Goal: Navigation & Orientation: Find specific page/section

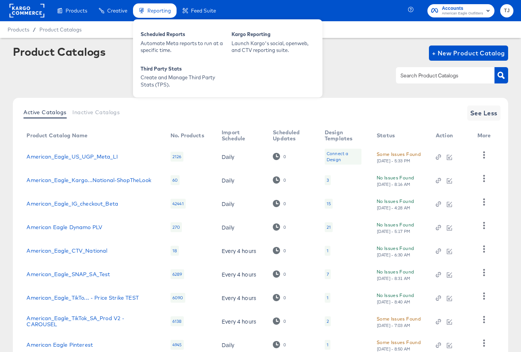
scroll to position [0, 0]
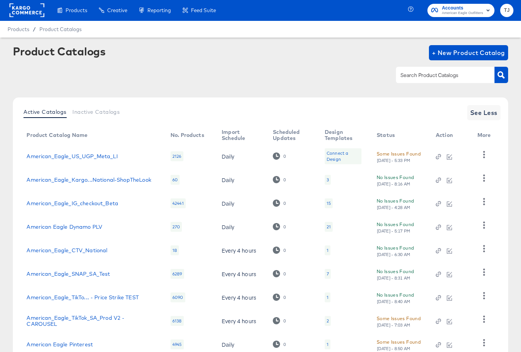
click at [36, 13] on rect at bounding box center [26, 10] width 35 height 14
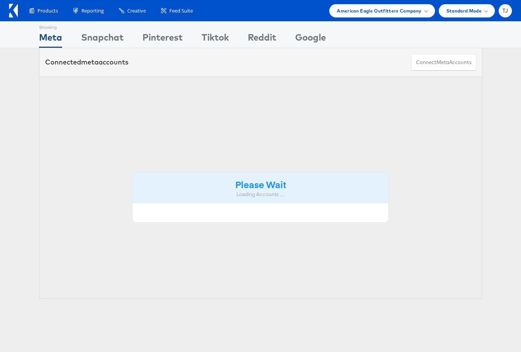
click at [16, 8] on icon at bounding box center [15, 10] width 5 height 13
click at [417, 10] on span "American Eagle Outfitters Company" at bounding box center [379, 11] width 84 height 8
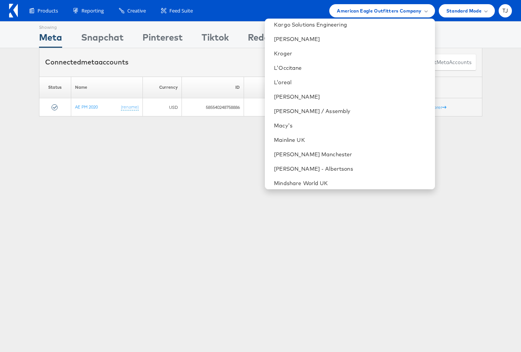
scroll to position [1114, 0]
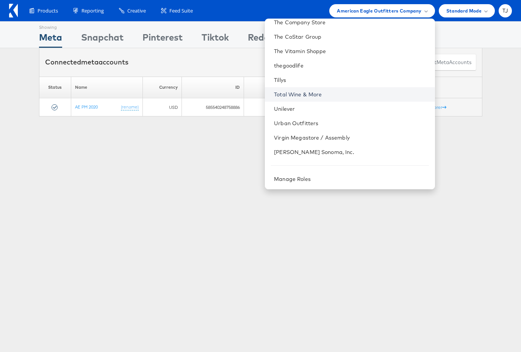
click at [364, 94] on link "Total Wine & More" at bounding box center [351, 95] width 155 height 8
